Goal: Task Accomplishment & Management: Use online tool/utility

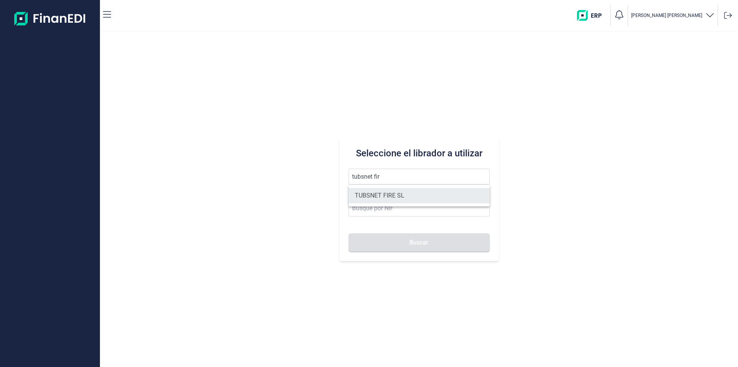
click at [373, 195] on li "TUBSNET FIRE SL" at bounding box center [419, 195] width 141 height 15
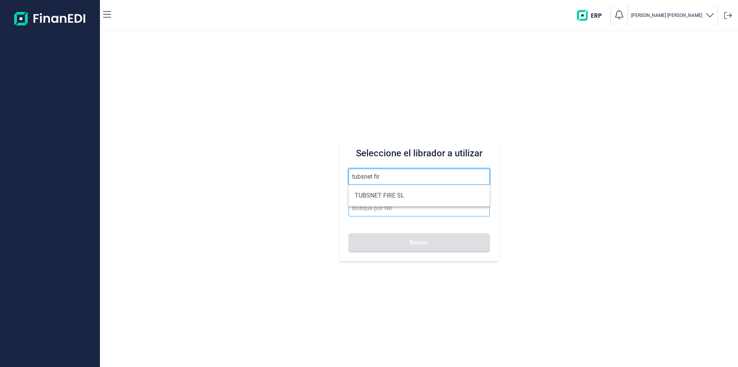
type input "TUBSNET FIRE SL"
type input "B67089441"
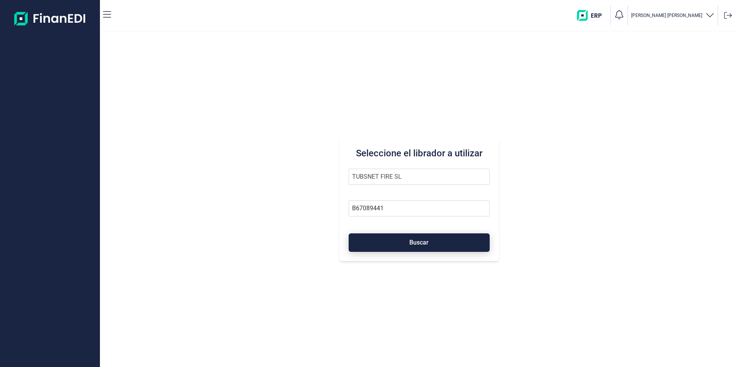
click at [409, 245] on button "Buscar" at bounding box center [419, 242] width 141 height 18
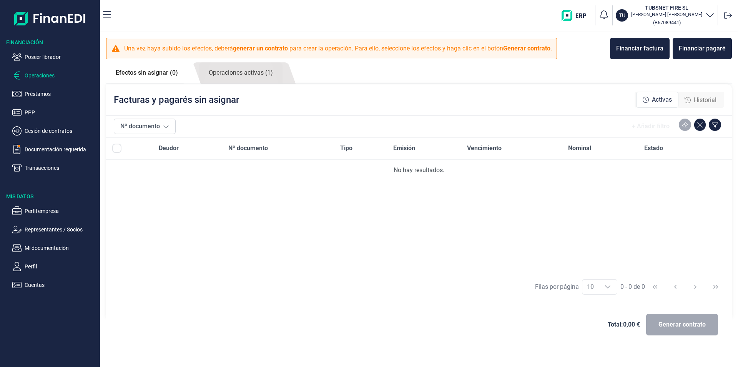
click at [703, 98] on span "Historial" at bounding box center [705, 99] width 23 height 9
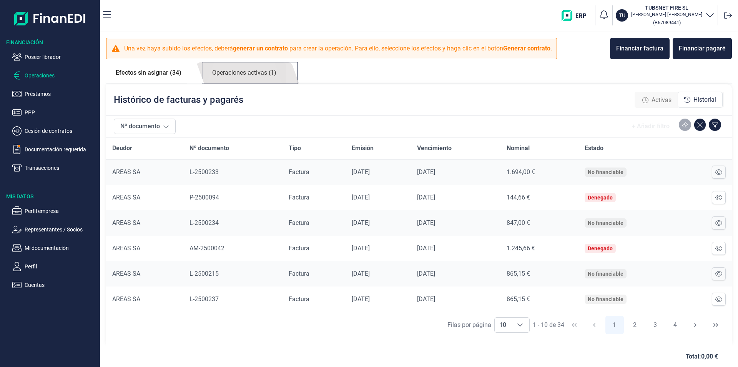
click at [243, 72] on link "Operaciones activas (1)" at bounding box center [244, 72] width 83 height 21
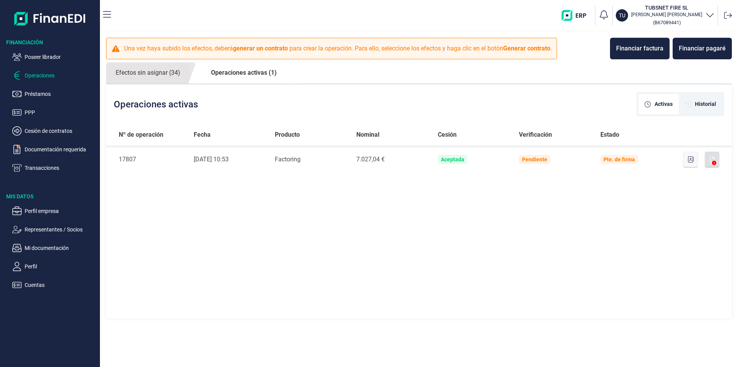
click at [327, 240] on div "Nº de operación Fecha Producto Nominal Cesión Verificación Estado Nº de Operaci…" at bounding box center [419, 221] width 626 height 195
drag, startPoint x: 278, startPoint y: 211, endPoint x: 298, endPoint y: 227, distance: 25.2
click at [278, 210] on div "Nº de operación Fecha Producto Nominal Cesión Verificación Estado Nº de Operaci…" at bounding box center [419, 221] width 626 height 195
click at [44, 59] on p "Poseer librador" at bounding box center [61, 56] width 72 height 9
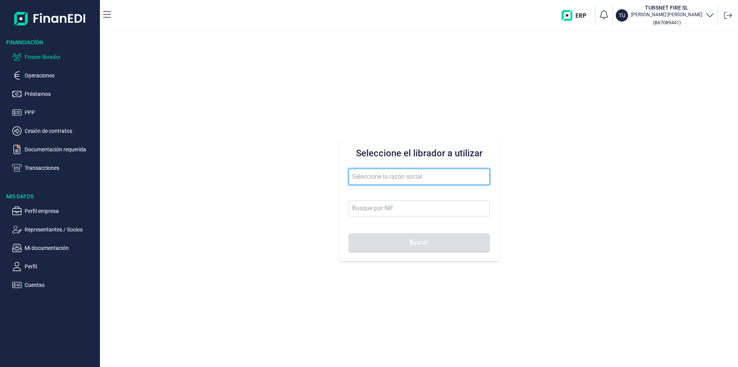
click at [375, 175] on input "text" at bounding box center [419, 176] width 141 height 16
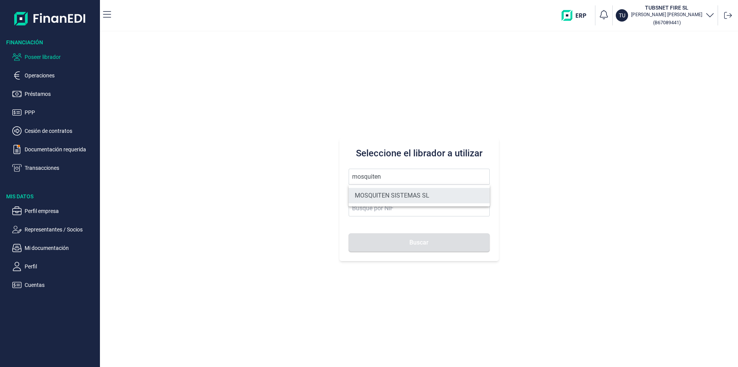
click at [383, 192] on li "MOSQUITEN SISTEMAS SL" at bounding box center [419, 195] width 141 height 15
type input "MOSQUITEN SISTEMAS SL"
type input "B90198250"
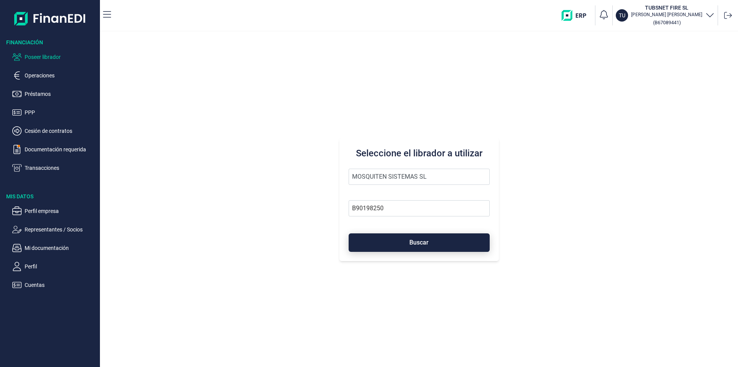
click at [389, 242] on button "Buscar" at bounding box center [419, 242] width 141 height 18
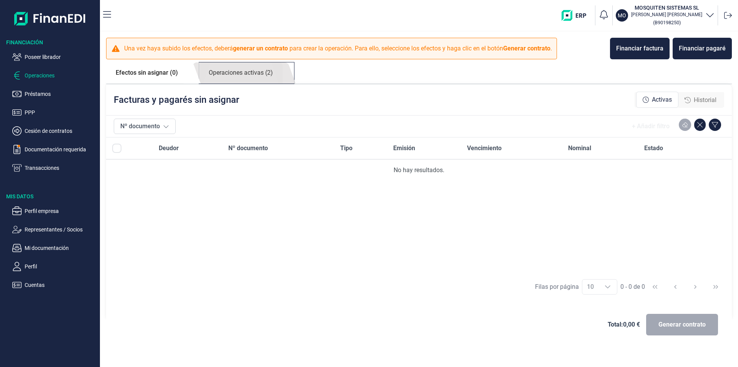
click at [242, 74] on link "Operaciones activas (2)" at bounding box center [240, 72] width 83 height 21
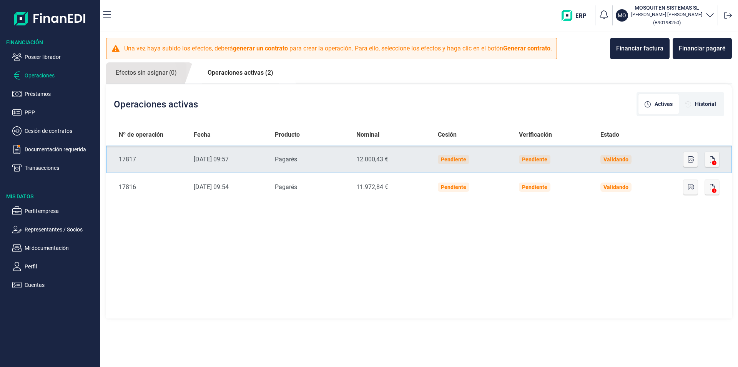
click at [666, 161] on td "Validando" at bounding box center [636, 159] width 82 height 28
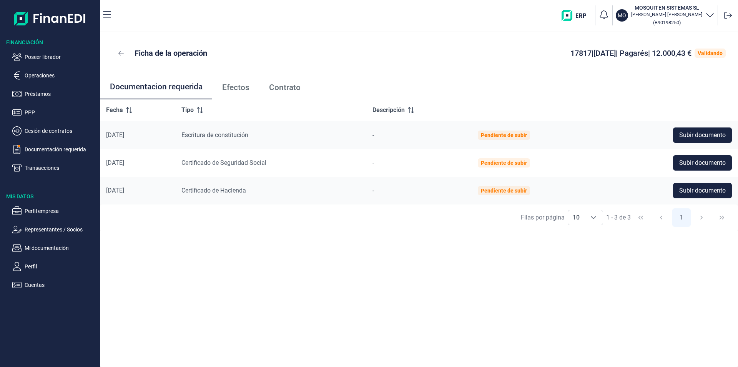
click at [235, 87] on span "Efectos" at bounding box center [235, 87] width 27 height 8
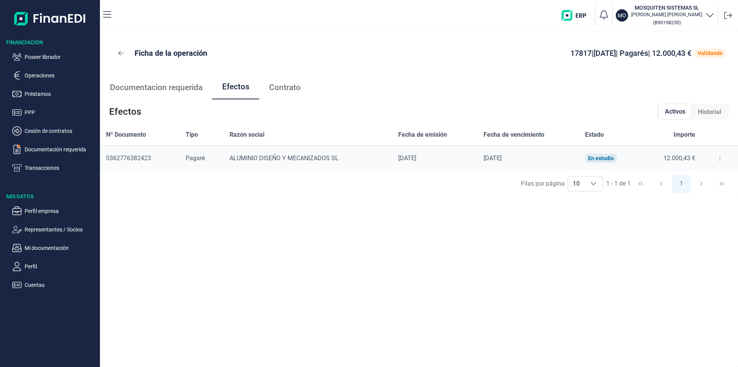
click at [715, 156] on button at bounding box center [720, 158] width 14 height 12
click at [693, 178] on span "Detalles efecto" at bounding box center [694, 177] width 35 height 8
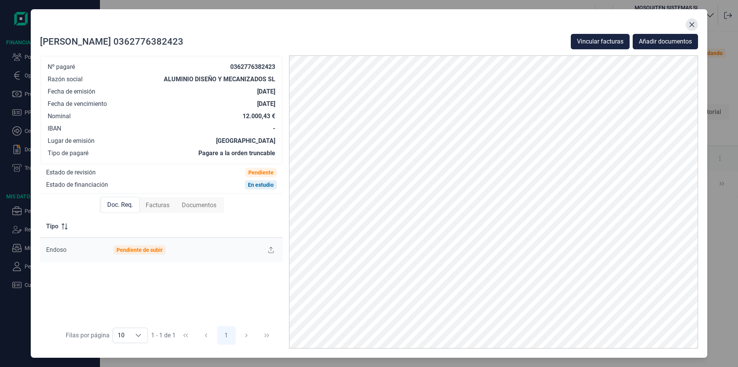
click at [691, 23] on icon "Close" at bounding box center [692, 24] width 5 height 5
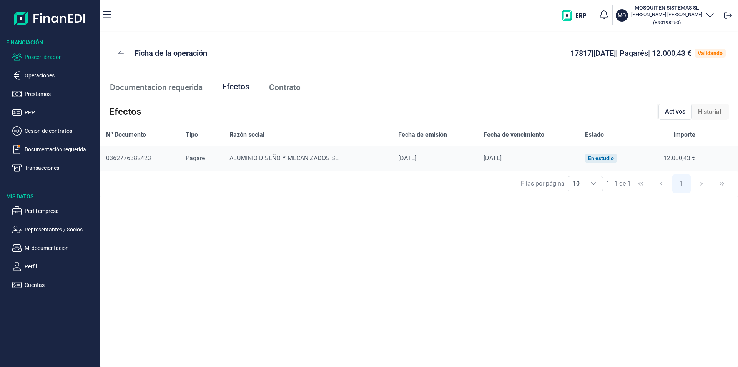
drag, startPoint x: 37, startPoint y: 56, endPoint x: 100, endPoint y: 79, distance: 66.4
click at [38, 56] on p "Poseer librador" at bounding box center [61, 56] width 72 height 9
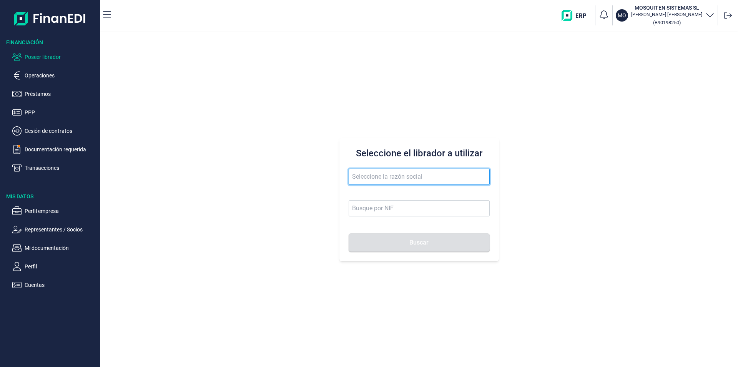
click at [393, 178] on input "text" at bounding box center [419, 176] width 141 height 16
click at [365, 176] on input "stelle beauty" at bounding box center [419, 176] width 141 height 16
type input "steel beauty"
drag, startPoint x: 410, startPoint y: 177, endPoint x: 409, endPoint y: 166, distance: 10.8
click at [334, 171] on div "Seleccione el librador a utilizar steel beauty Buscar" at bounding box center [419, 199] width 638 height 335
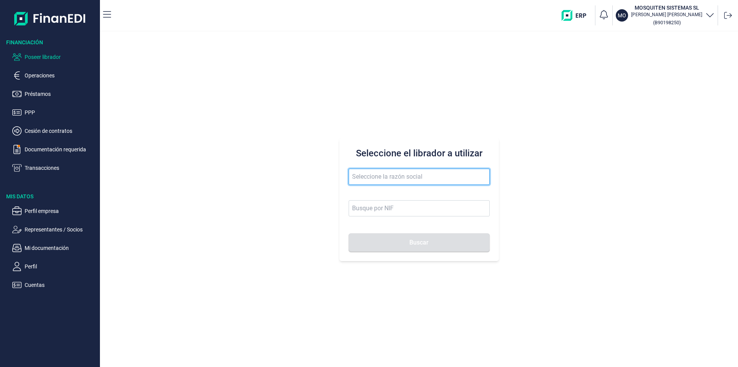
click at [378, 177] on input "text" at bounding box center [419, 176] width 141 height 16
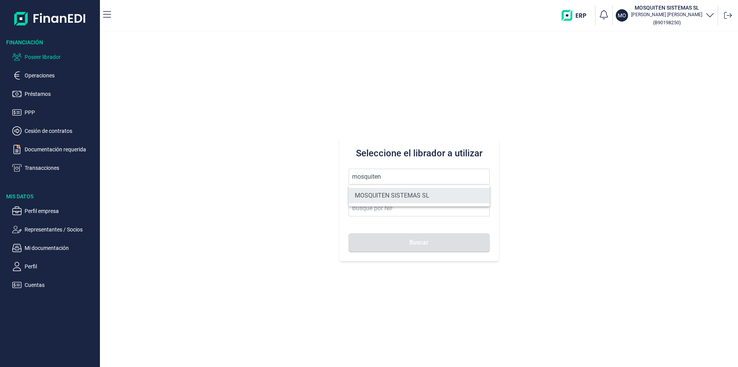
click at [392, 193] on li "MOSQUITEN SISTEMAS SL" at bounding box center [419, 195] width 141 height 15
type input "MOSQUITEN SISTEMAS SL"
type input "B90198250"
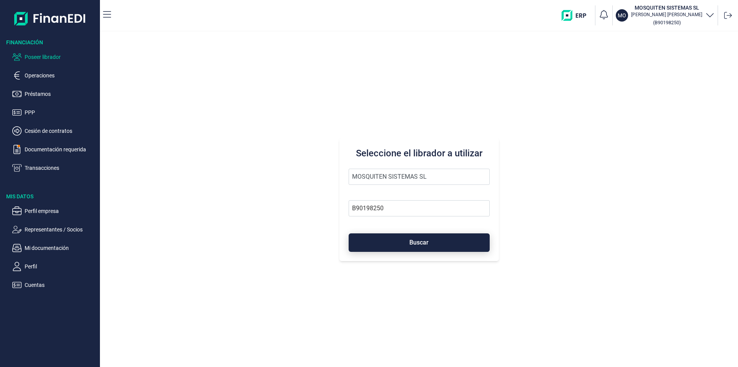
click at [390, 241] on button "Buscar" at bounding box center [419, 242] width 141 height 18
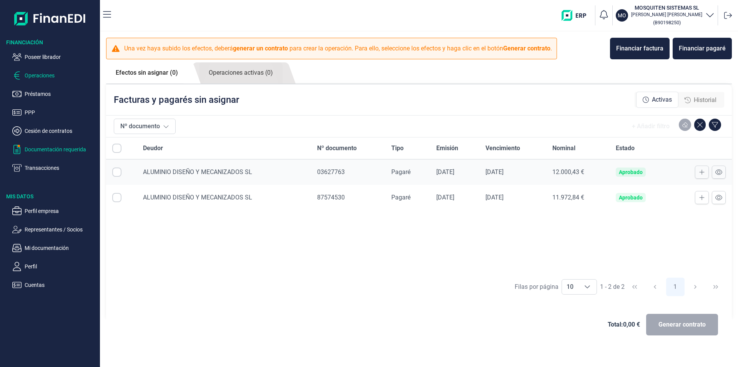
checkbox input "true"
click at [680, 325] on span "Generar contrato" at bounding box center [682, 324] width 47 height 9
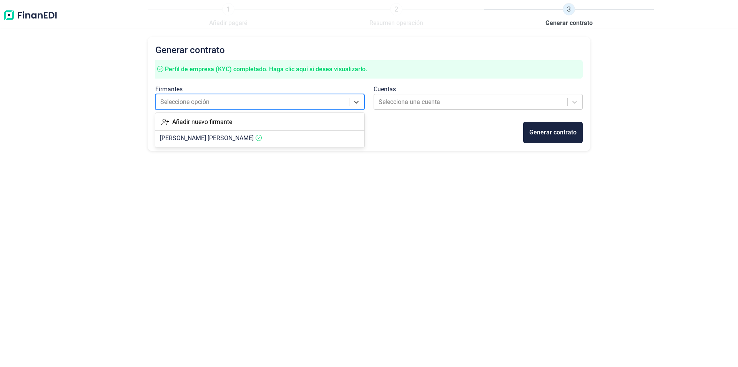
click at [284, 103] on div at bounding box center [252, 102] width 185 height 11
click at [256, 137] on icon at bounding box center [259, 138] width 6 height 6
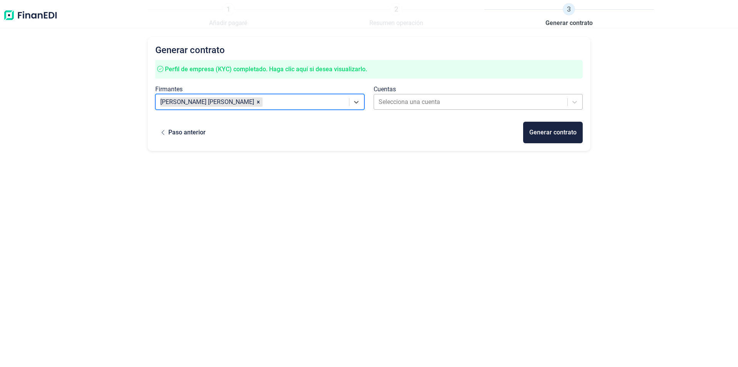
click at [395, 101] on div at bounding box center [471, 102] width 185 height 11
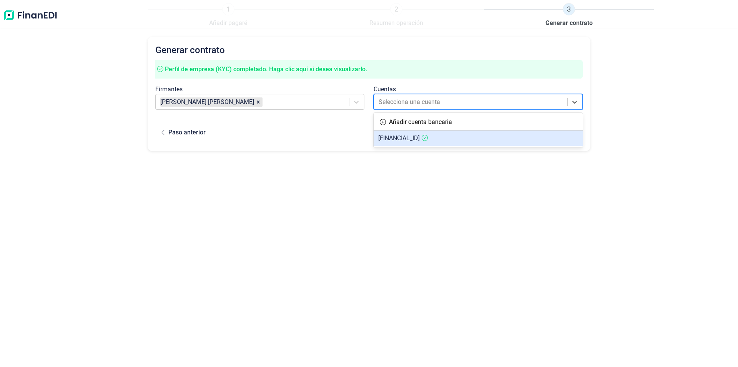
click at [402, 138] on span "[FINANCIAL_ID]" at bounding box center [399, 137] width 42 height 7
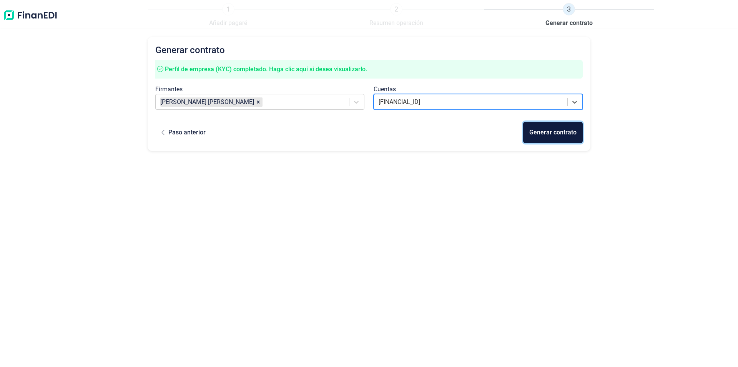
click at [547, 133] on div "Generar contrato" at bounding box center [553, 132] width 47 height 9
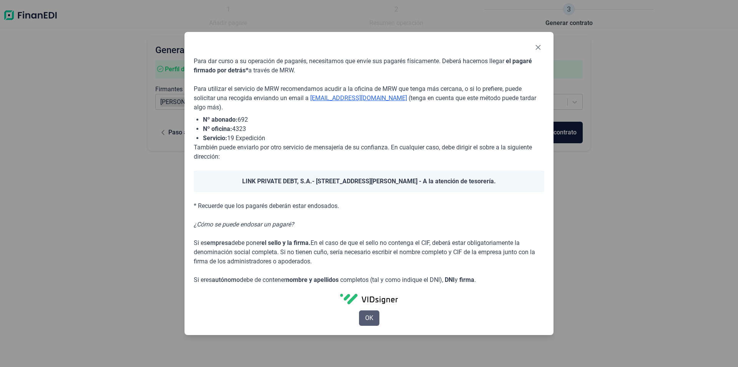
click at [376, 316] on button "OK" at bounding box center [369, 317] width 20 height 15
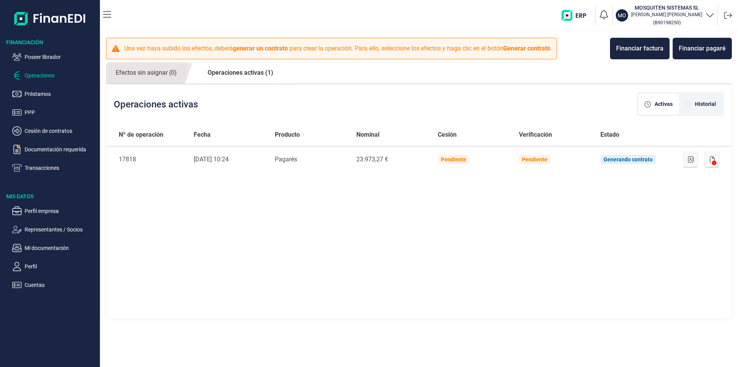
click at [327, 212] on div "Nº de operación Fecha Producto Nominal Cesión Verificación Estado Nº de Operaci…" at bounding box center [419, 221] width 626 height 195
click at [245, 77] on link "Operaciones activas (1)" at bounding box center [240, 72] width 85 height 21
click at [247, 74] on link "Operaciones activas (1)" at bounding box center [240, 72] width 85 height 21
click at [284, 198] on div "Nº de operación Fecha Producto Nominal Cesión Verificación Estado Nº de Operaci…" at bounding box center [419, 221] width 626 height 195
drag, startPoint x: 492, startPoint y: 218, endPoint x: 484, endPoint y: 218, distance: 8.1
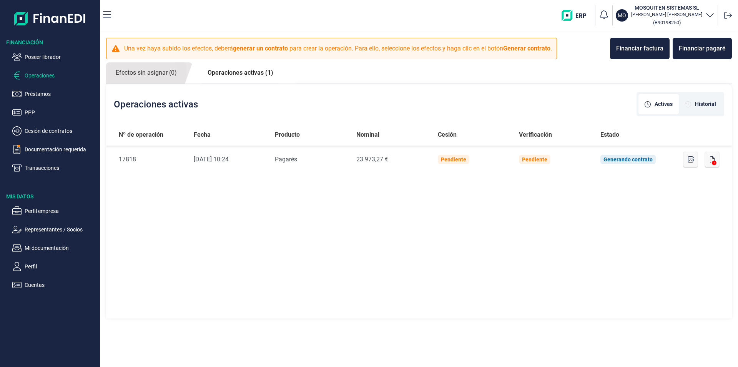
click at [491, 218] on div "Nº de operación Fecha Producto Nominal Cesión Verificación Estado Nº de Operaci…" at bounding box center [419, 221] width 626 height 195
click at [57, 150] on p "Documentación requerida" at bounding box center [61, 149] width 72 height 9
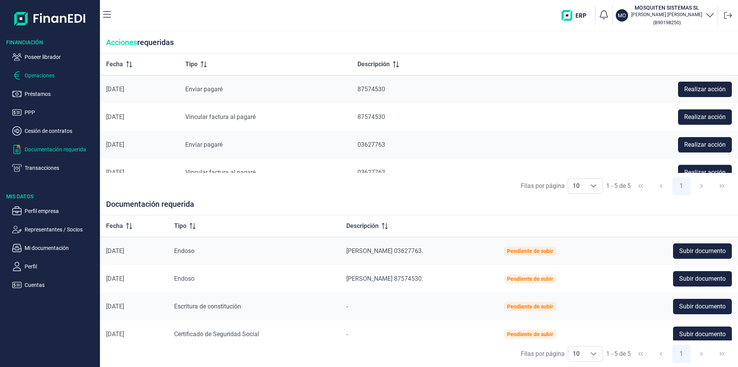
click at [53, 75] on p "Operaciones" at bounding box center [61, 75] width 72 height 9
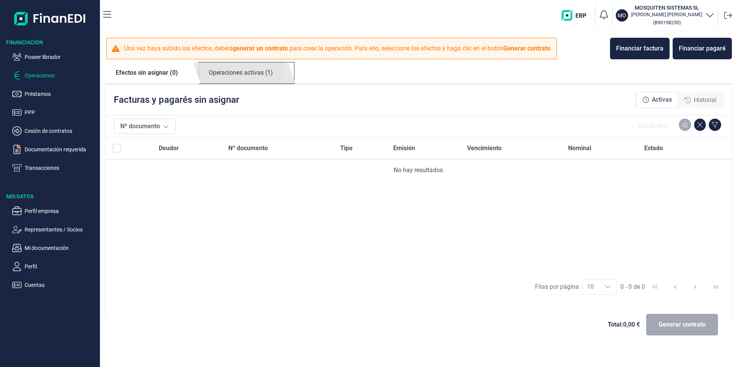
click at [233, 71] on link "Operaciones activas (1)" at bounding box center [240, 72] width 83 height 21
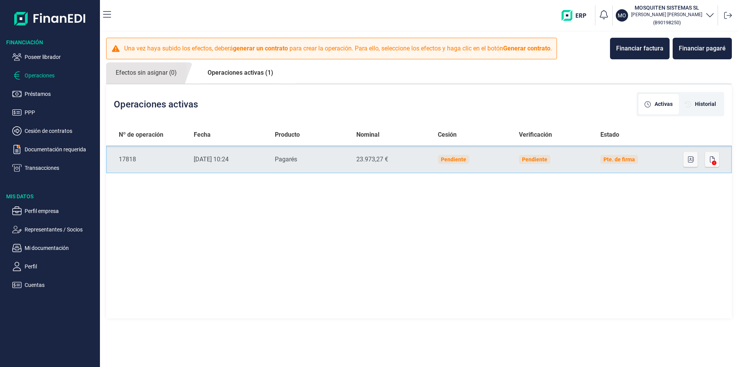
click at [589, 158] on td "Pendiente" at bounding box center [554, 159] width 82 height 28
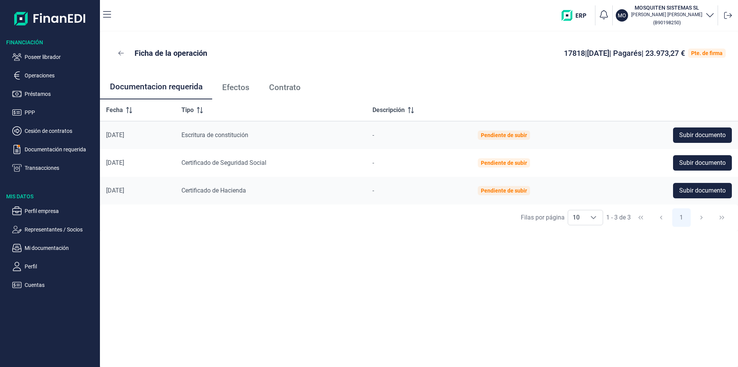
click at [243, 87] on span "Efectos" at bounding box center [235, 87] width 27 height 8
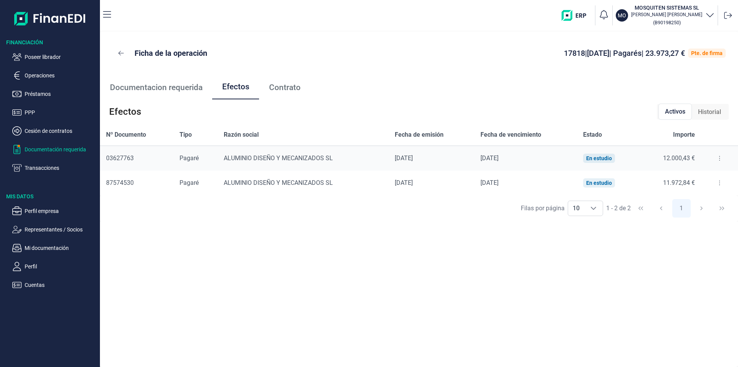
click at [43, 148] on p "Documentación requerida" at bounding box center [61, 149] width 72 height 9
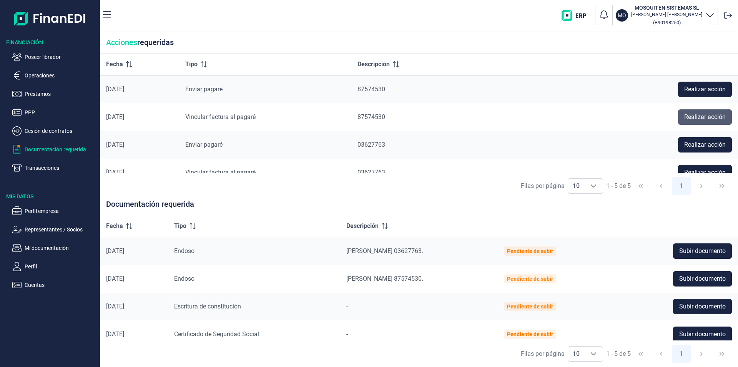
click at [691, 114] on span "Realizar acción" at bounding box center [706, 116] width 42 height 9
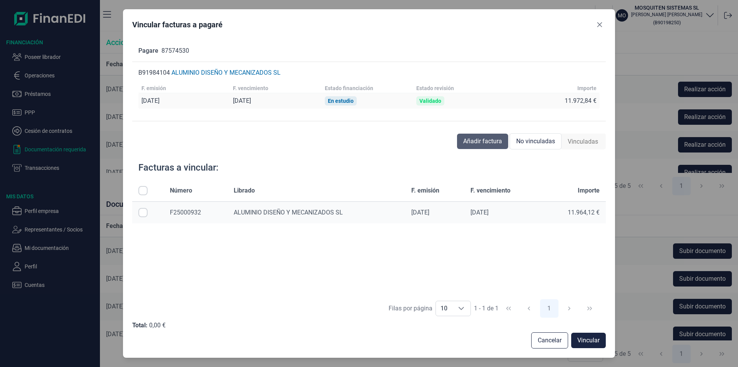
click at [494, 141] on span "Añadir factura" at bounding box center [482, 141] width 39 height 9
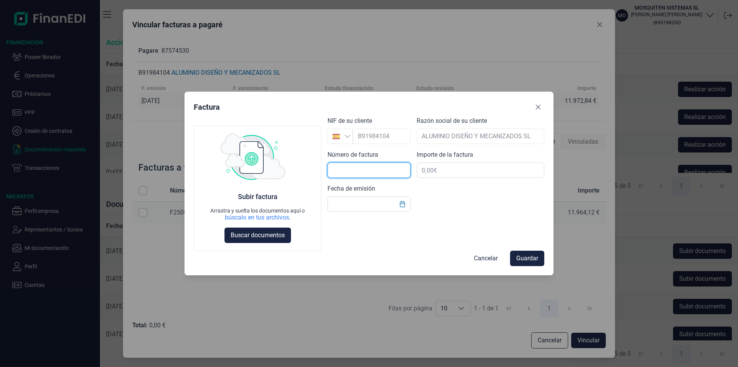
click at [332, 171] on input "text" at bounding box center [369, 169] width 83 height 15
type input "f"
type input "F25000935"
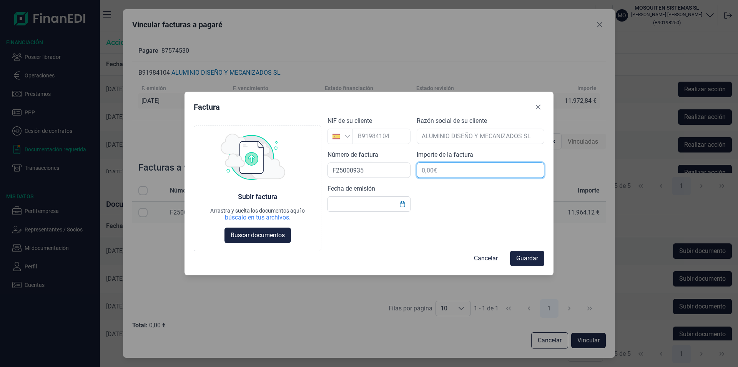
click at [430, 173] on input "text" at bounding box center [481, 169] width 128 height 15
click at [350, 206] on input "text" at bounding box center [369, 203] width 83 height 15
type input "[DATE]"
click at [427, 169] on input "text" at bounding box center [481, 169] width 128 height 15
type input "11.972,84 €"
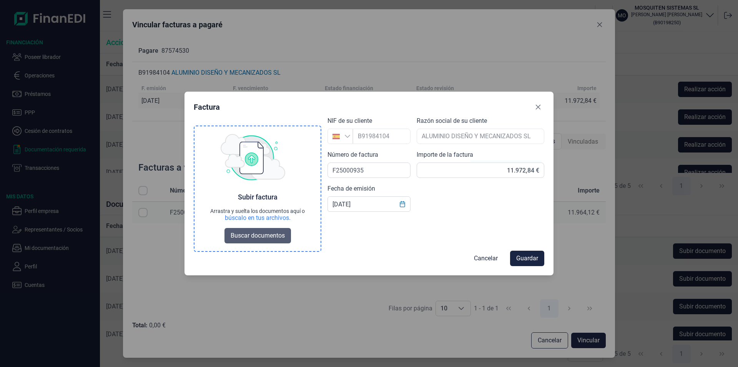
click at [253, 233] on span "Buscar documentos" at bounding box center [258, 235] width 54 height 9
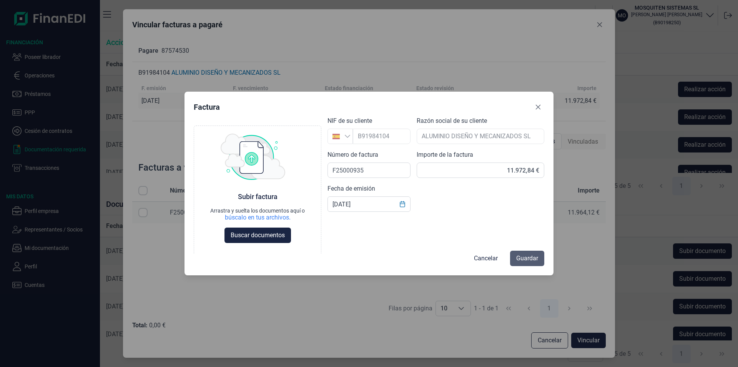
click at [529, 256] on span "Guardar" at bounding box center [528, 257] width 22 height 9
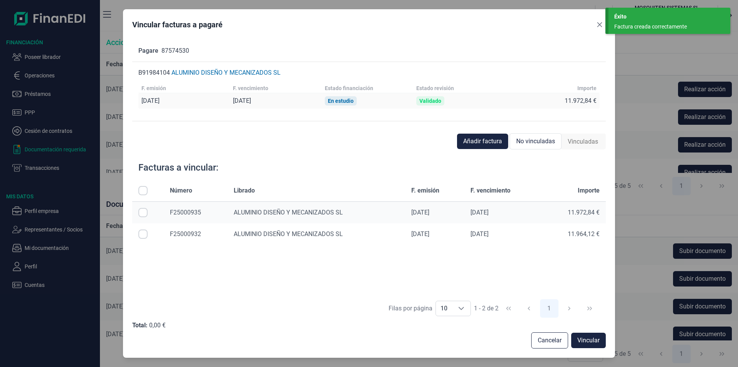
drag, startPoint x: 146, startPoint y: 211, endPoint x: 244, endPoint y: 250, distance: 105.6
click at [146, 211] on input "Row Selected null" at bounding box center [142, 212] width 9 height 9
checkbox input "true"
click at [593, 338] on span "Vincular" at bounding box center [589, 339] width 22 height 9
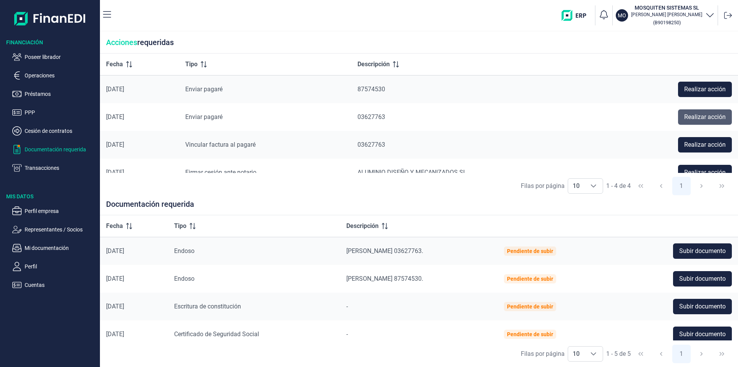
click at [702, 117] on span "Realizar acción" at bounding box center [706, 116] width 42 height 9
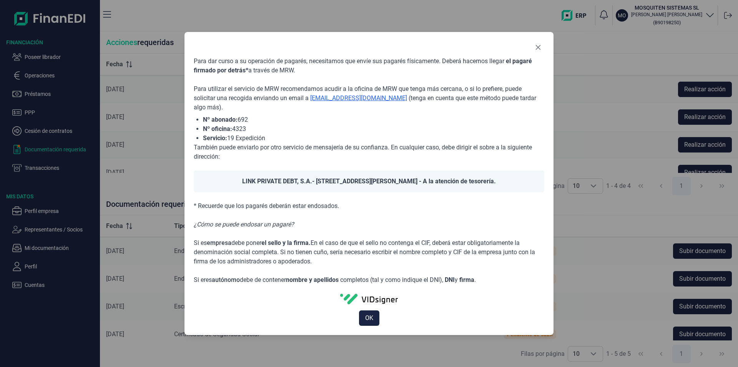
drag, startPoint x: 538, startPoint y: 48, endPoint x: 468, endPoint y: 101, distance: 88.7
click at [538, 48] on icon "Close" at bounding box center [538, 47] width 5 height 5
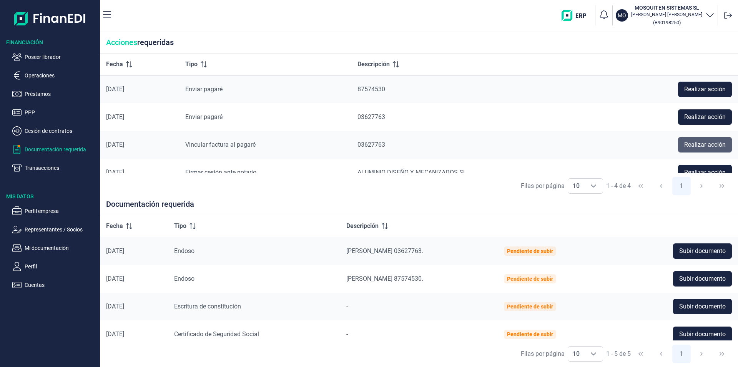
click at [685, 143] on span "Realizar acción" at bounding box center [706, 144] width 42 height 9
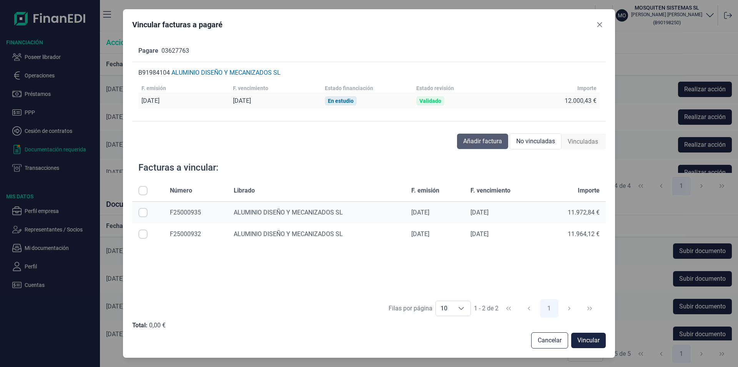
click at [483, 144] on span "Añadir factura" at bounding box center [482, 141] width 39 height 9
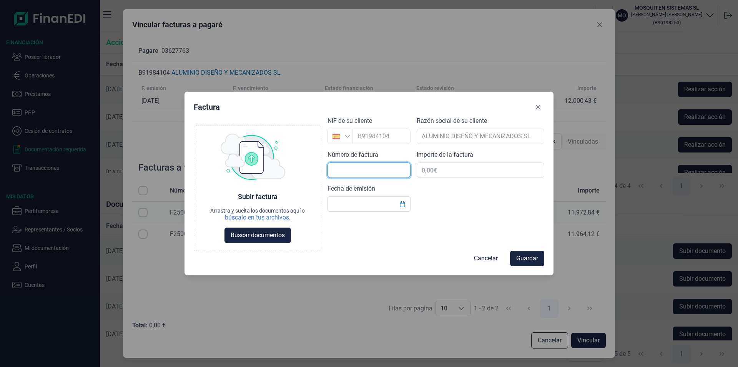
click at [339, 167] on input "text" at bounding box center [369, 169] width 83 height 15
type input "F25000940"
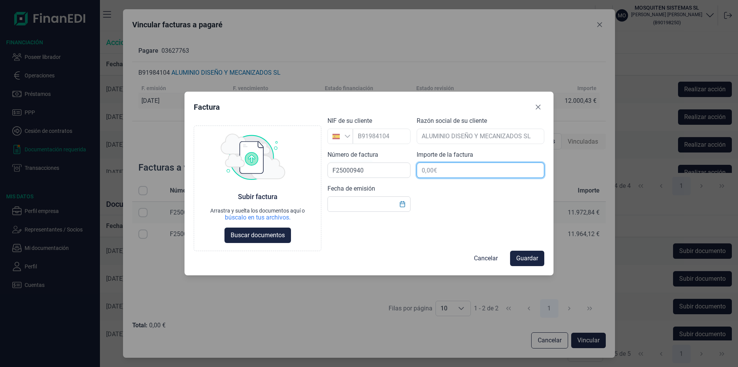
click at [438, 169] on input "text" at bounding box center [481, 169] width 128 height 15
type input "24.000,85 €"
click at [346, 206] on input "text" at bounding box center [369, 203] width 83 height 15
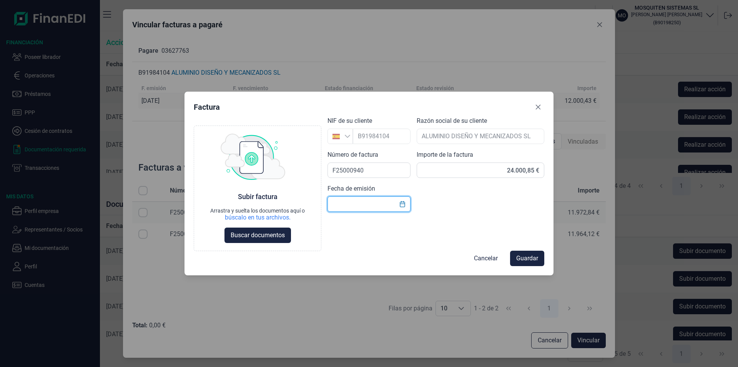
click at [345, 203] on input "text" at bounding box center [369, 203] width 83 height 15
type input "[DATE]"
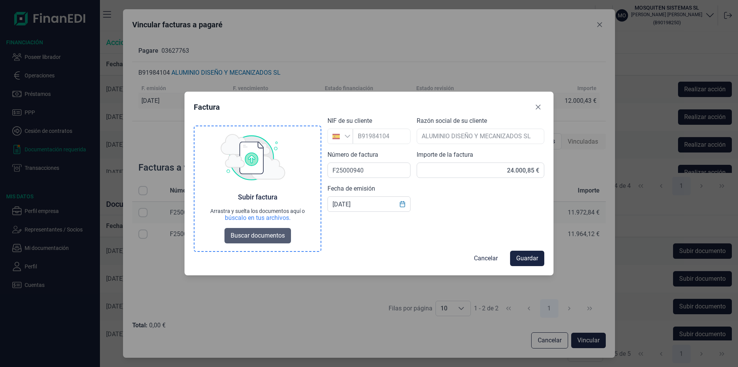
click at [250, 235] on span "Buscar documentos" at bounding box center [258, 235] width 54 height 9
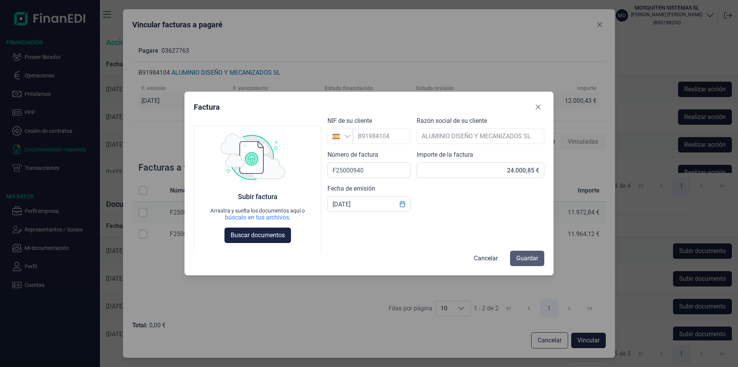
click at [522, 259] on span "Guardar" at bounding box center [528, 257] width 22 height 9
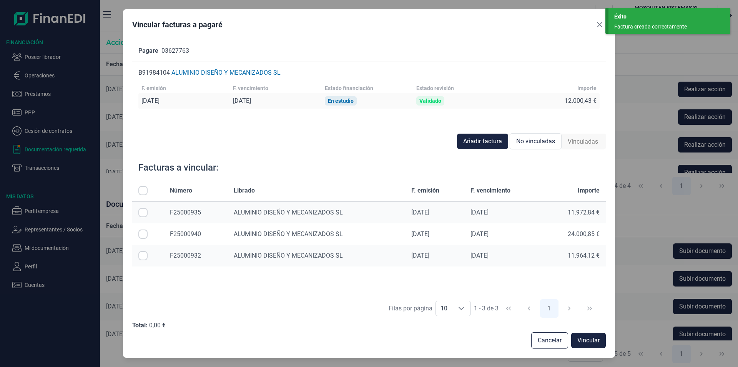
click at [143, 234] on input "Row Selected null" at bounding box center [142, 233] width 9 height 9
checkbox input "true"
click at [586, 337] on span "Vincular" at bounding box center [589, 339] width 22 height 9
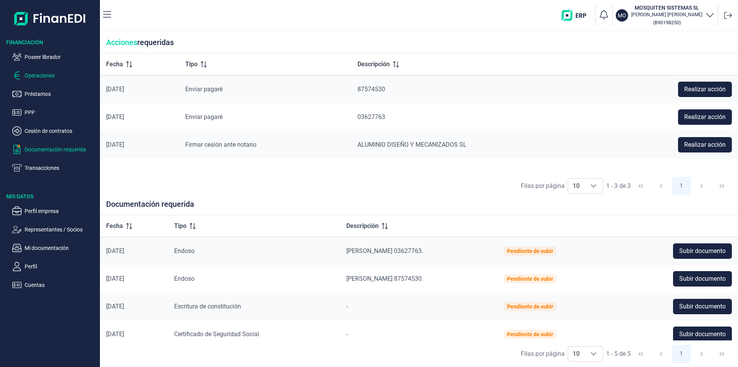
click at [37, 72] on p "Operaciones" at bounding box center [61, 75] width 72 height 9
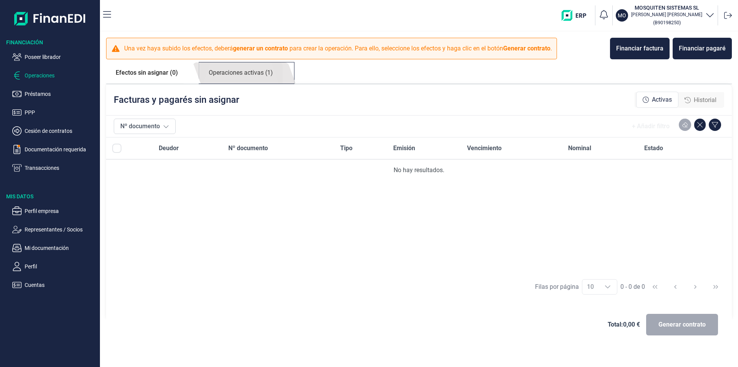
click at [227, 73] on link "Operaciones activas (1)" at bounding box center [240, 72] width 83 height 21
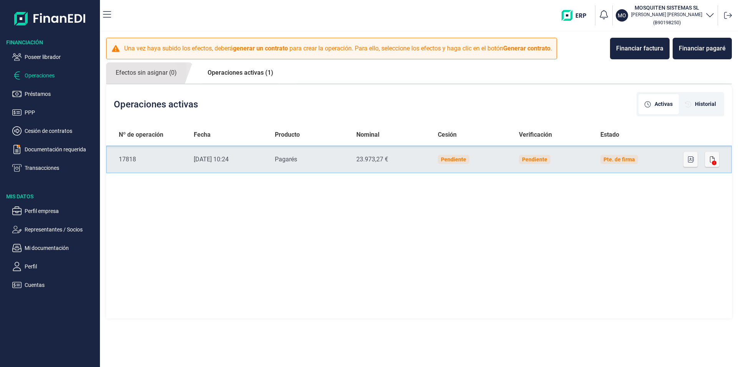
click at [674, 160] on td "Pte. de firma" at bounding box center [636, 159] width 82 height 28
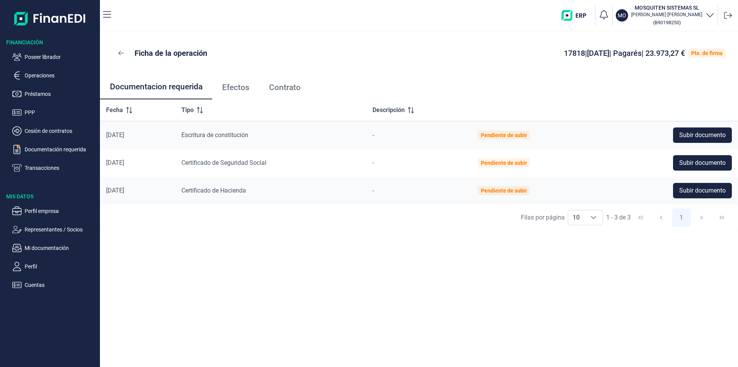
click at [238, 92] on span "Efectos" at bounding box center [235, 87] width 27 height 8
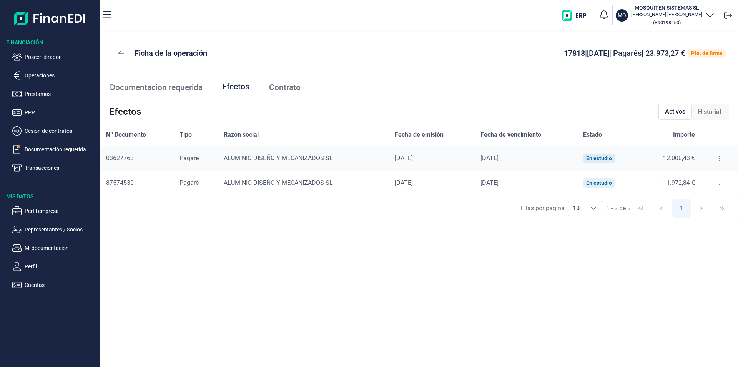
click at [719, 157] on icon at bounding box center [720, 158] width 2 height 6
click at [694, 177] on span "Detalles efecto" at bounding box center [694, 177] width 35 height 8
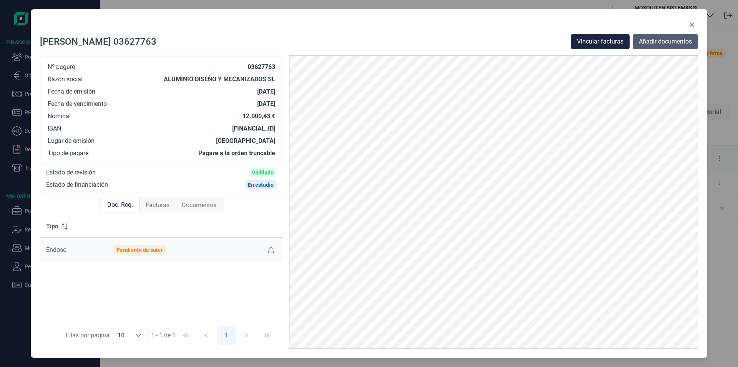
click at [660, 42] on span "Añadir documentos" at bounding box center [665, 41] width 53 height 9
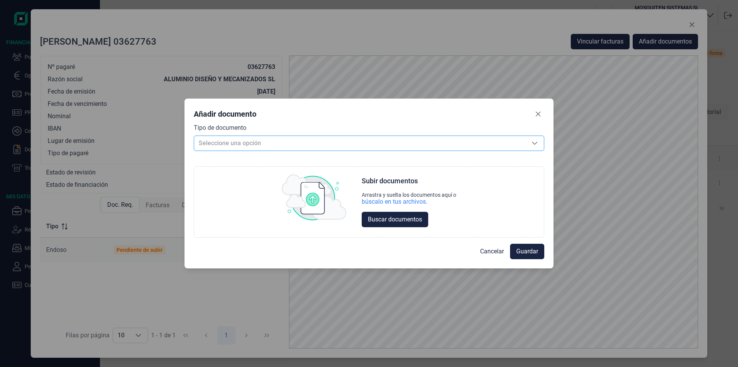
click at [216, 144] on span "Seleccione una opción" at bounding box center [360, 143] width 332 height 15
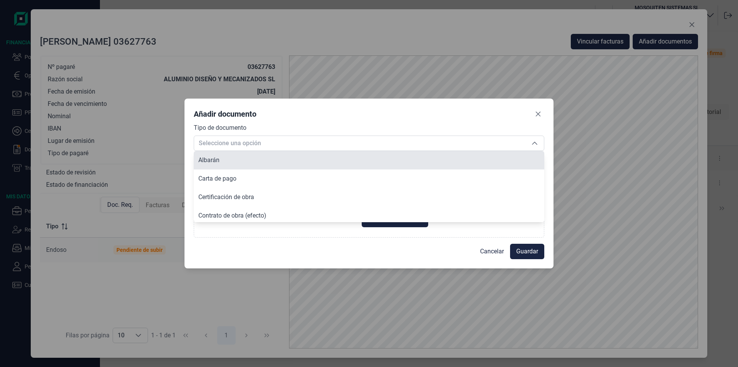
click at [213, 162] on span "Albarán" at bounding box center [208, 159] width 21 height 7
type input "Albarán"
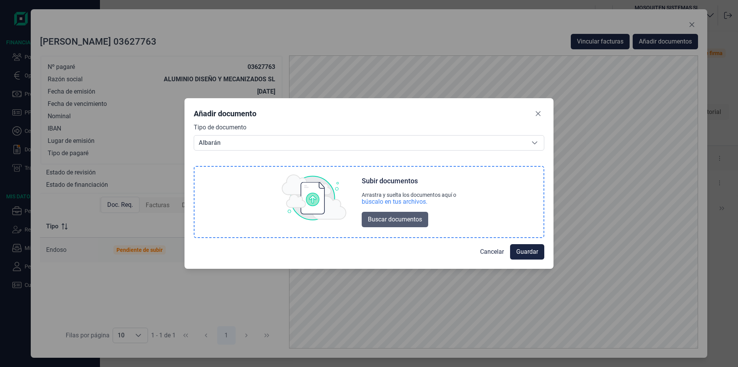
click at [408, 220] on span "Buscar documentos" at bounding box center [395, 219] width 54 height 9
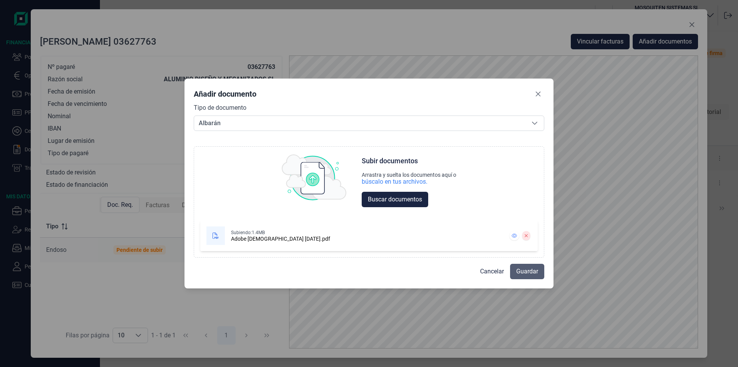
click at [524, 272] on span "Guardar" at bounding box center [528, 271] width 22 height 9
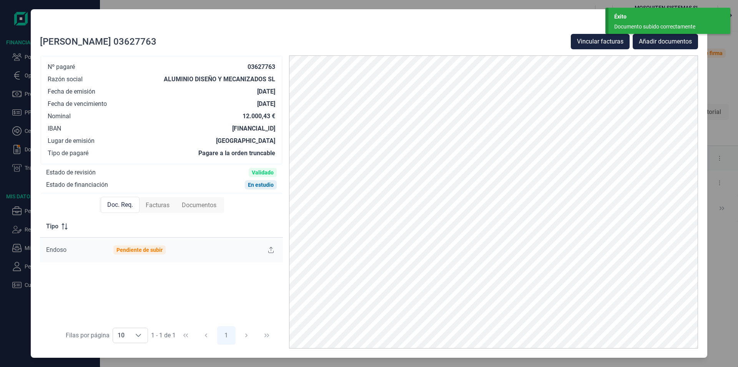
click at [583, 15] on div "[PERSON_NAME] 03627763 Vincular facturas Añadir documentos Nº [PERSON_NAME] 036…" at bounding box center [369, 183] width 677 height 348
click at [684, 19] on div "Éxito" at bounding box center [670, 17] width 110 height 8
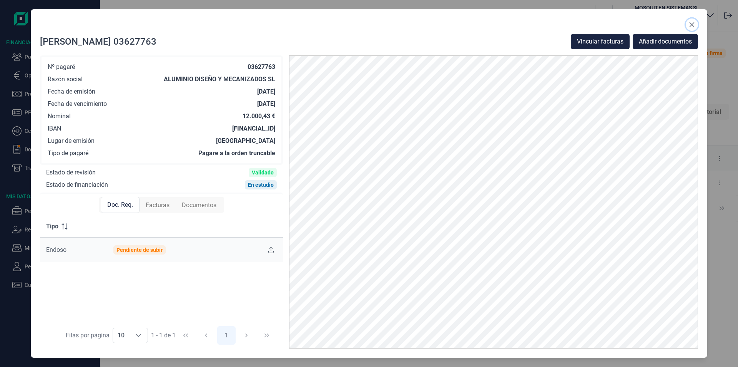
click at [695, 22] on button "Close" at bounding box center [692, 24] width 12 height 12
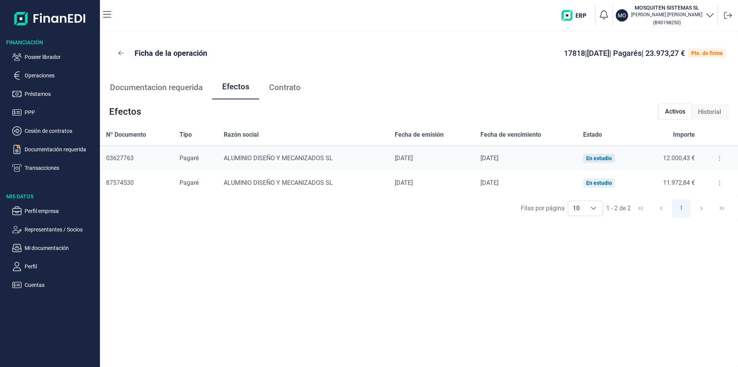
click at [719, 183] on icon at bounding box center [720, 183] width 2 height 6
click at [701, 202] on span "Detalles efecto" at bounding box center [694, 202] width 35 height 8
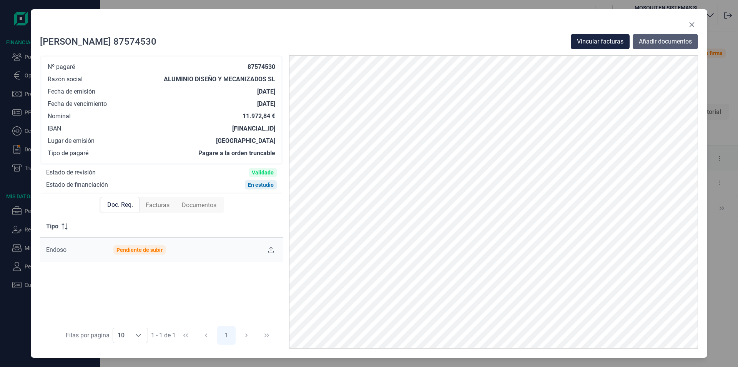
click at [649, 42] on span "Añadir documentos" at bounding box center [665, 41] width 53 height 9
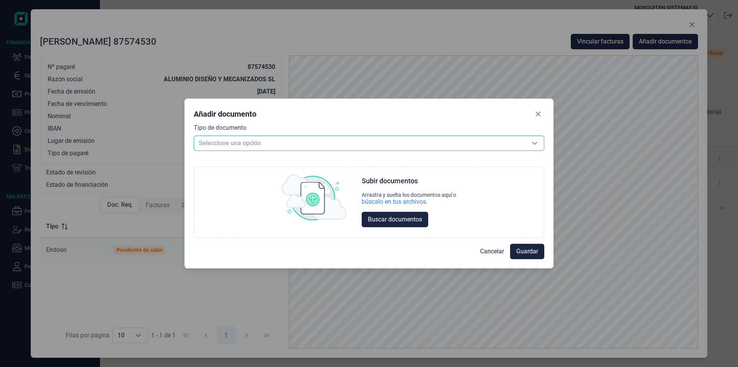
click at [207, 142] on span "Seleccione una opción" at bounding box center [360, 143] width 332 height 15
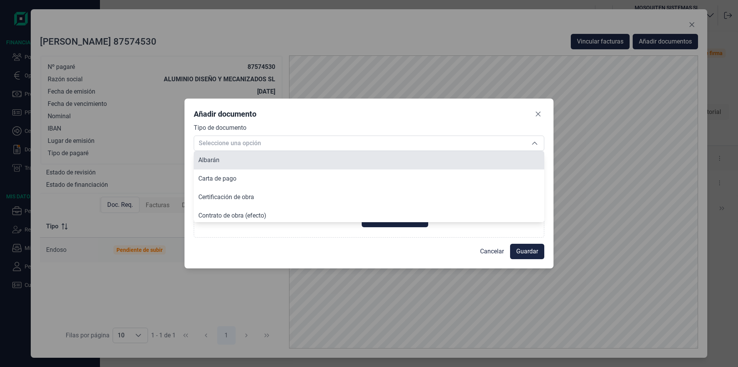
click at [215, 160] on span "Albarán" at bounding box center [208, 159] width 21 height 7
type input "Albarán"
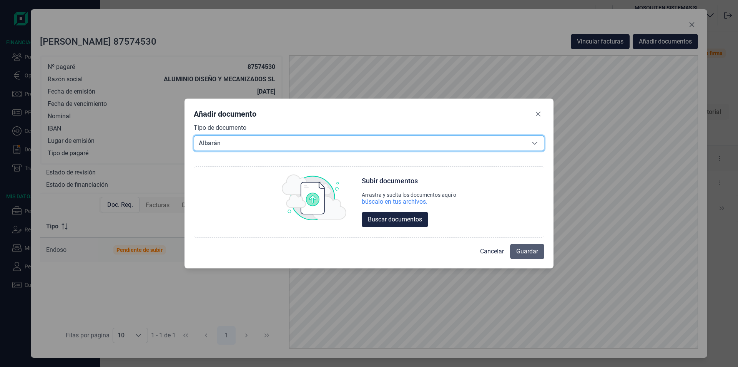
click at [524, 250] on span "Guardar" at bounding box center [528, 251] width 22 height 9
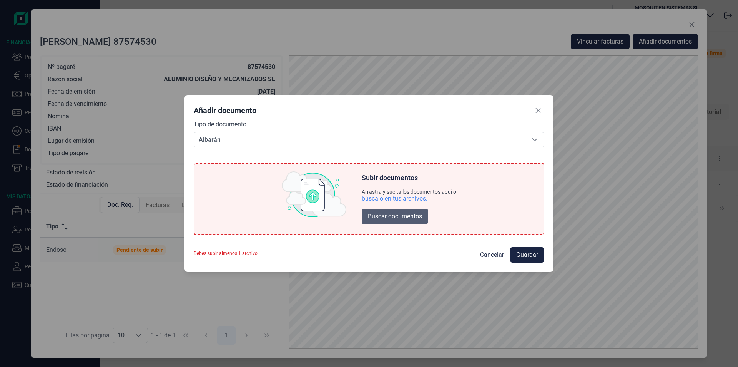
click at [407, 215] on span "Buscar documentos" at bounding box center [395, 216] width 54 height 9
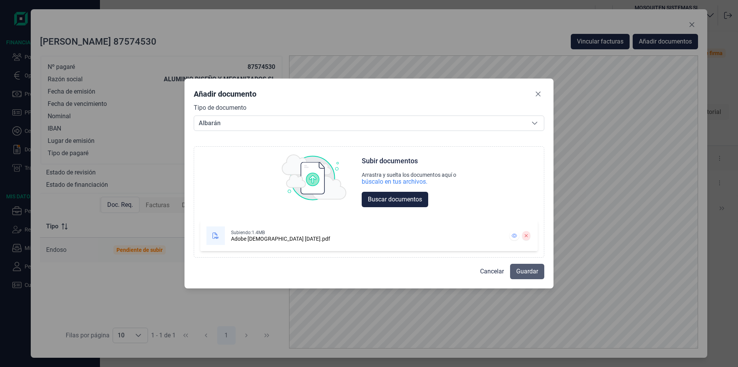
click at [523, 272] on span "Guardar" at bounding box center [528, 271] width 22 height 9
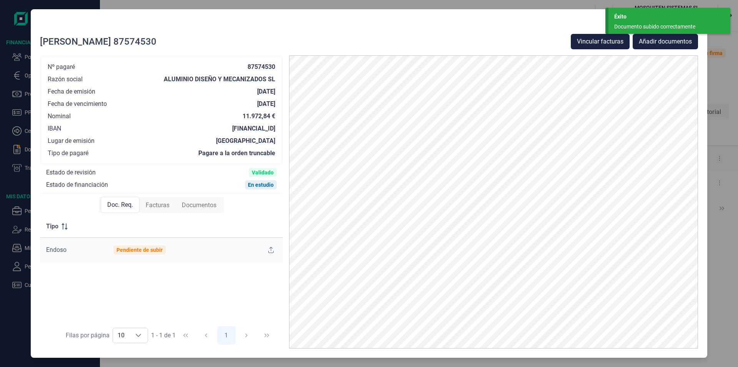
click at [631, 20] on div "Éxito" at bounding box center [670, 17] width 110 height 8
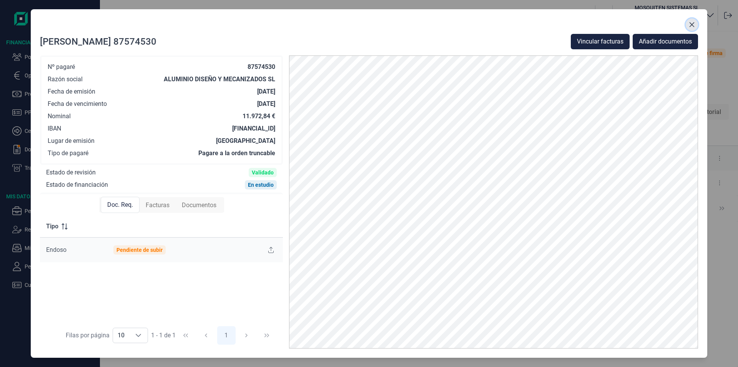
click at [693, 25] on icon "Close" at bounding box center [692, 25] width 6 height 6
